Goal: Information Seeking & Learning: Learn about a topic

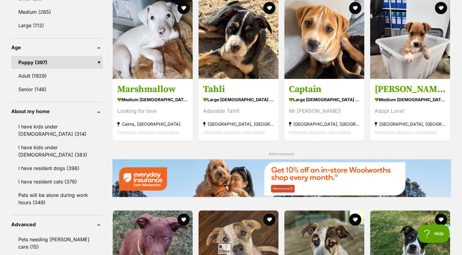
click at [68, 63] on link "Puppy (397)" at bounding box center [57, 62] width 92 height 13
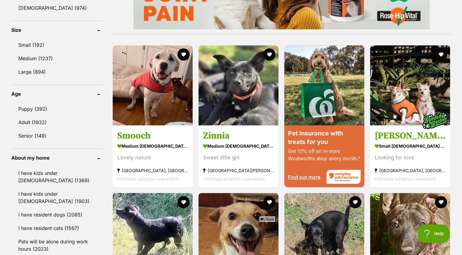
scroll to position [555, 0]
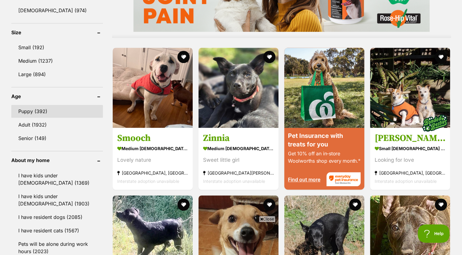
click at [45, 108] on link "Puppy (392)" at bounding box center [57, 111] width 92 height 13
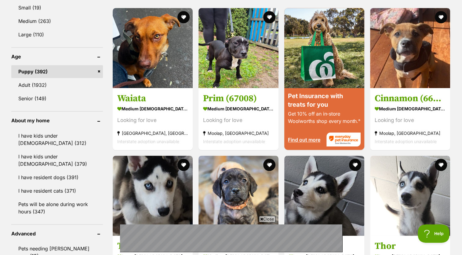
scroll to position [595, 0]
